Goal: Task Accomplishment & Management: Manage account settings

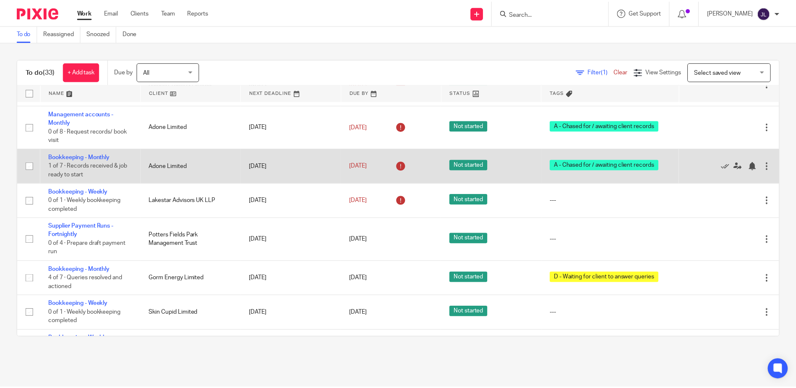
scroll to position [462, 0]
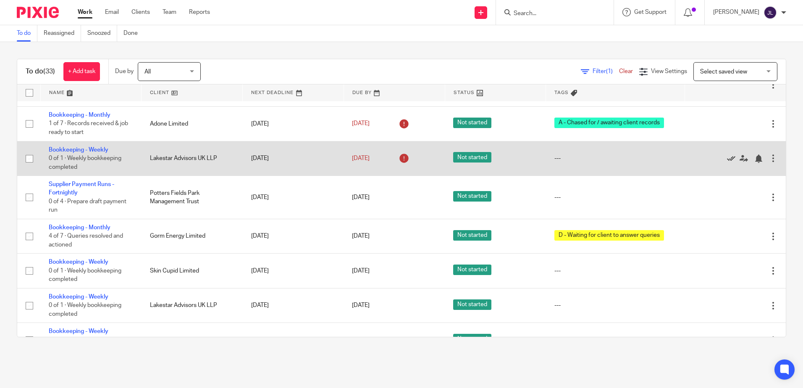
click at [727, 158] on icon at bounding box center [731, 158] width 8 height 8
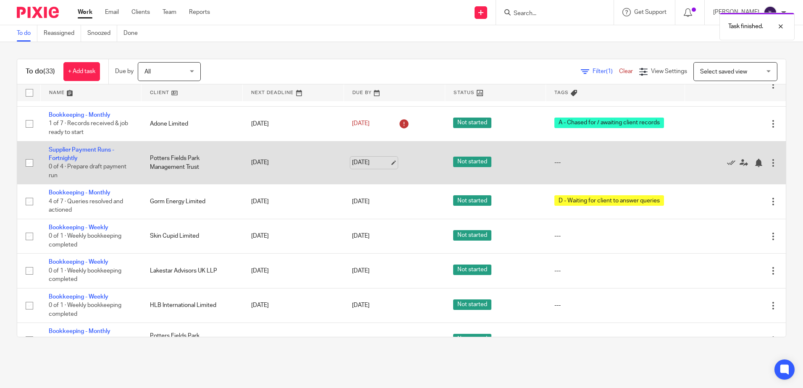
click at [355, 166] on link "[DATE]" at bounding box center [371, 162] width 38 height 9
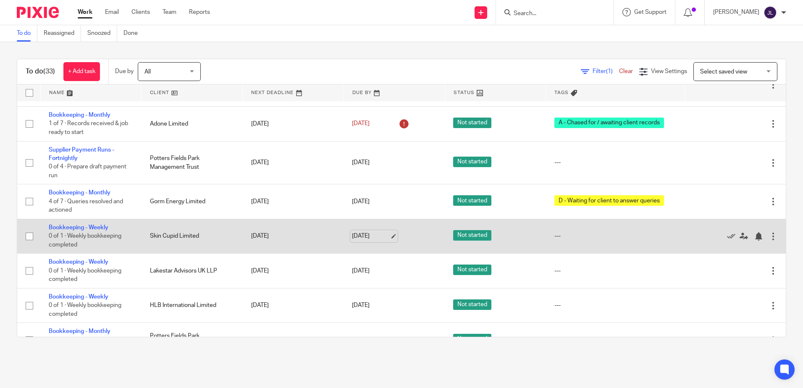
click at [364, 234] on link "15 Sep 2025" at bounding box center [371, 236] width 38 height 9
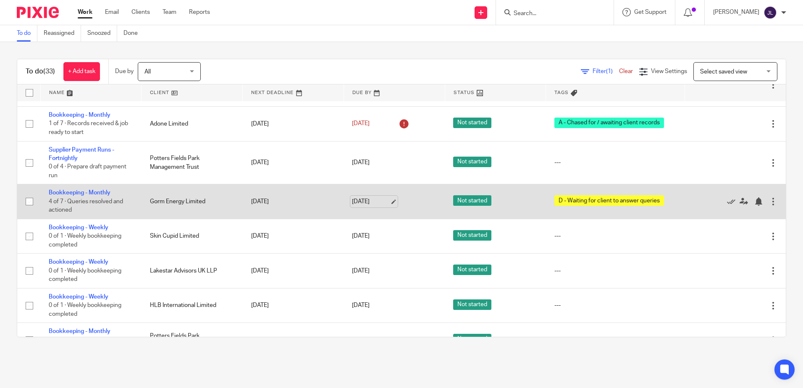
click at [359, 198] on link "15 Sep 2025" at bounding box center [371, 201] width 38 height 9
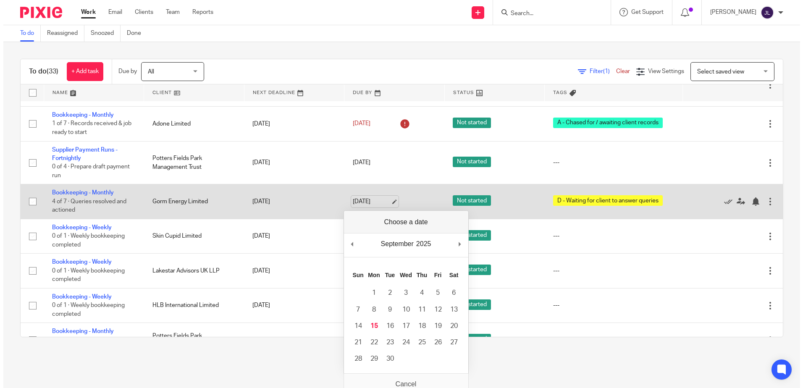
scroll to position [547, 0]
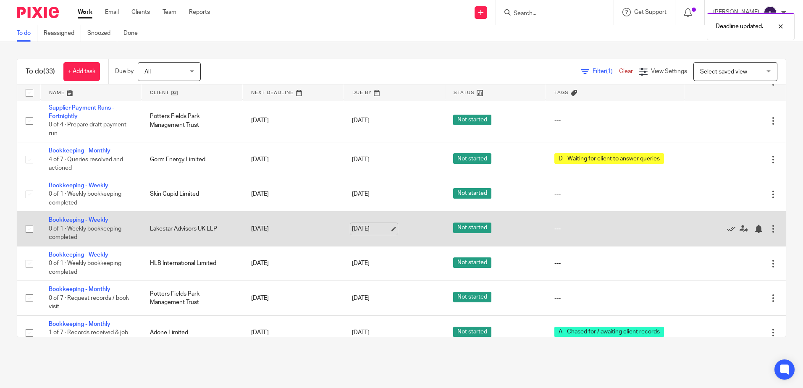
click at [378, 225] on link "15 Sep 2025" at bounding box center [371, 229] width 38 height 9
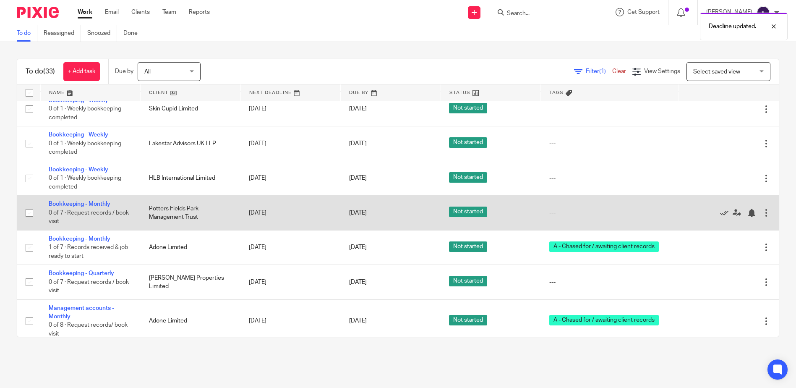
scroll to position [504, 0]
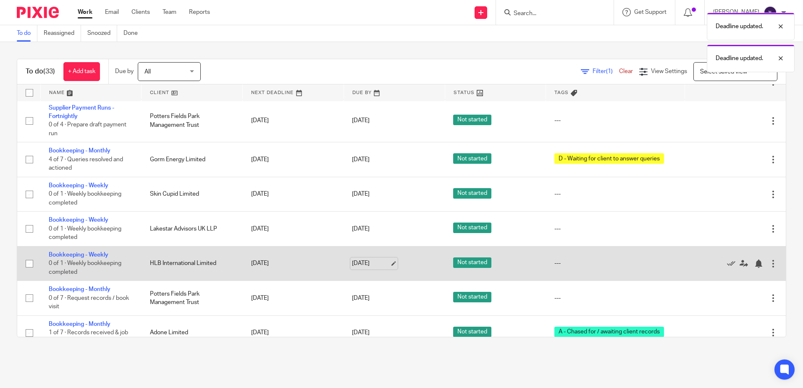
click at [363, 263] on link "15 Sep 2025" at bounding box center [371, 263] width 38 height 9
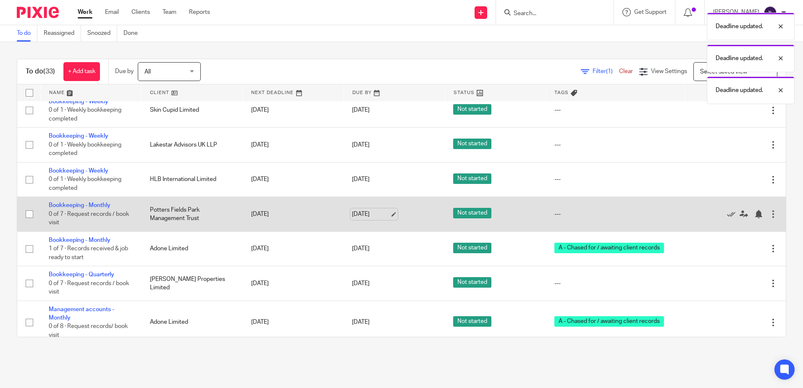
click at [361, 211] on link "16 Sep 2025" at bounding box center [371, 214] width 38 height 9
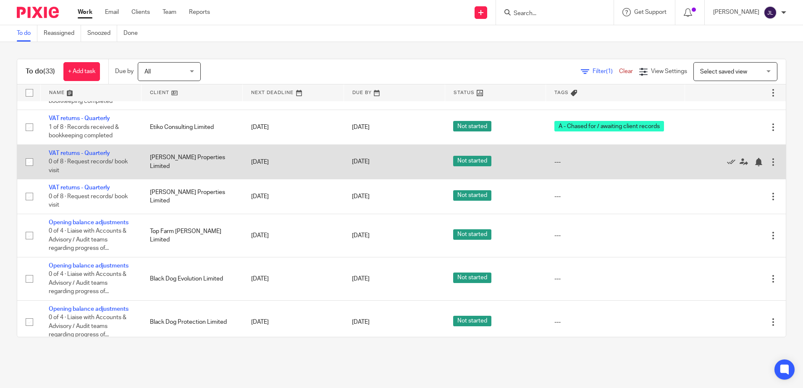
scroll to position [1019, 0]
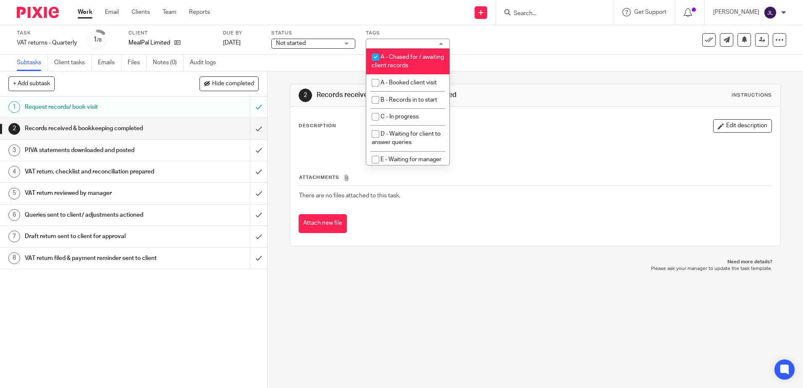
click at [411, 60] on li "A - Chased for / awaiting client records" at bounding box center [407, 62] width 83 height 26
checkbox input "false"
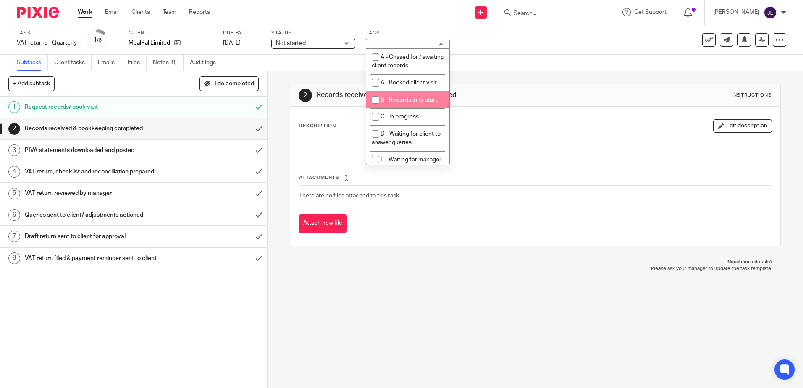
click at [408, 94] on li "B - Records in to start" at bounding box center [407, 99] width 83 height 17
checkbox input "true"
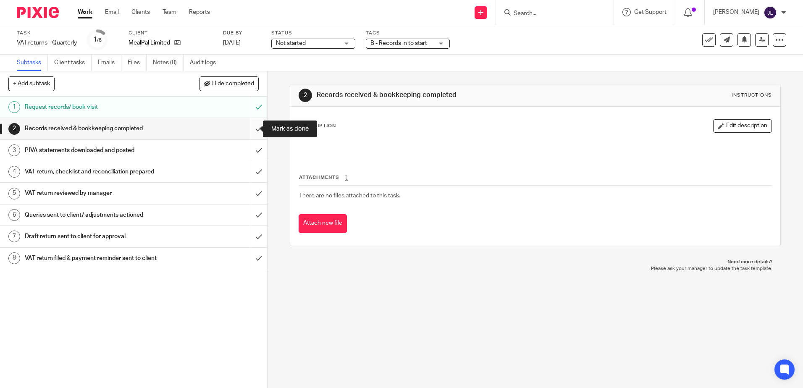
click at [254, 123] on input "submit" at bounding box center [133, 128] width 267 height 21
click at [397, 45] on span "A - Chased for / awaiting client records" at bounding box center [420, 43] width 101 height 6
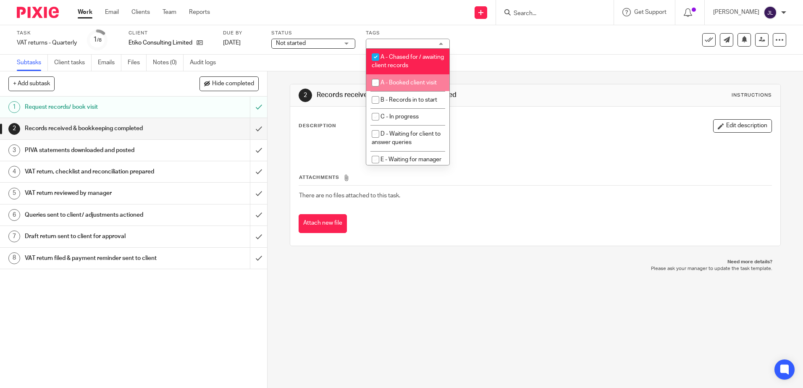
click at [425, 81] on span "A - Booked client visit" at bounding box center [408, 83] width 56 height 6
click at [411, 78] on li "A - Booked client visit" at bounding box center [407, 82] width 83 height 17
checkbox input "false"
click at [413, 60] on li "A - Chased for / awaiting client records" at bounding box center [407, 62] width 83 height 26
checkbox input "false"
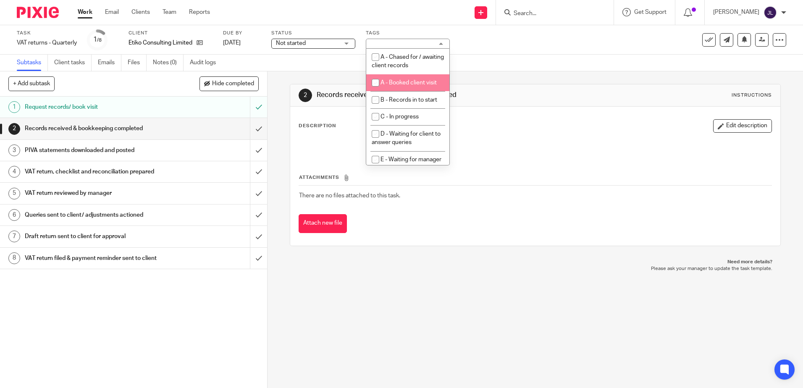
click at [409, 92] on li "B - Records in to start" at bounding box center [407, 99] width 83 height 17
checkbox input "true"
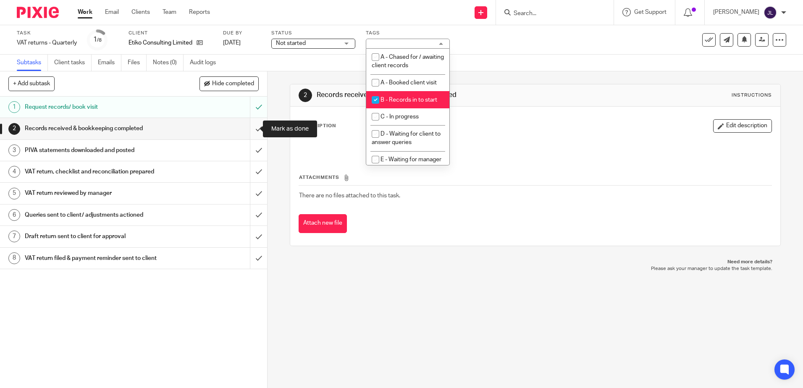
click at [254, 123] on input "submit" at bounding box center [133, 128] width 267 height 21
